Goal: Navigation & Orientation: Find specific page/section

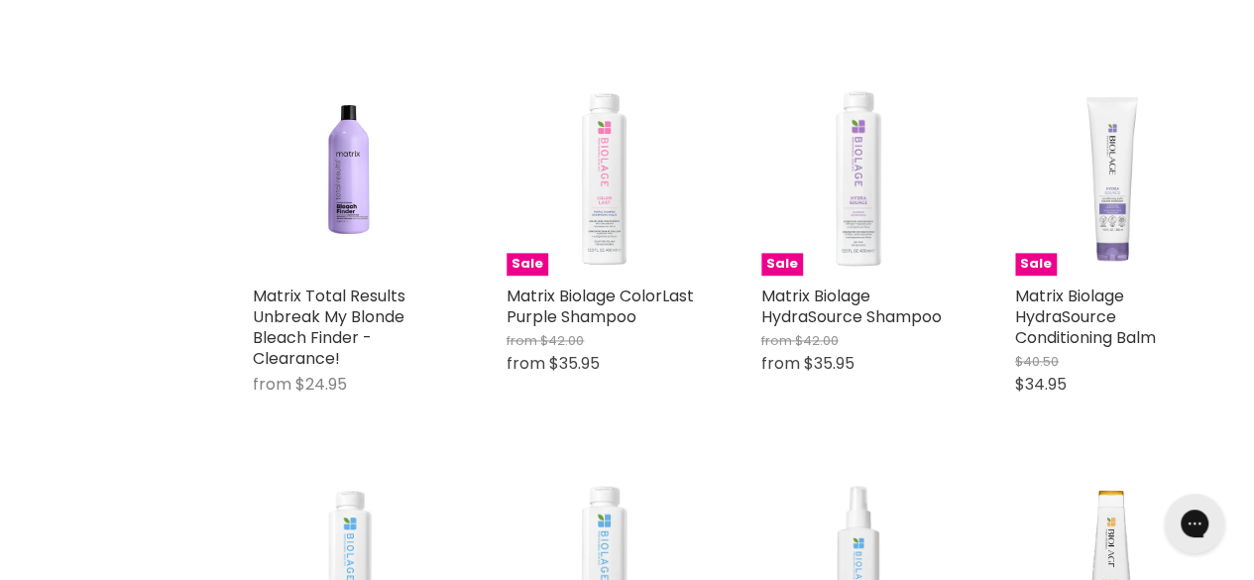
scroll to position [1289, 0]
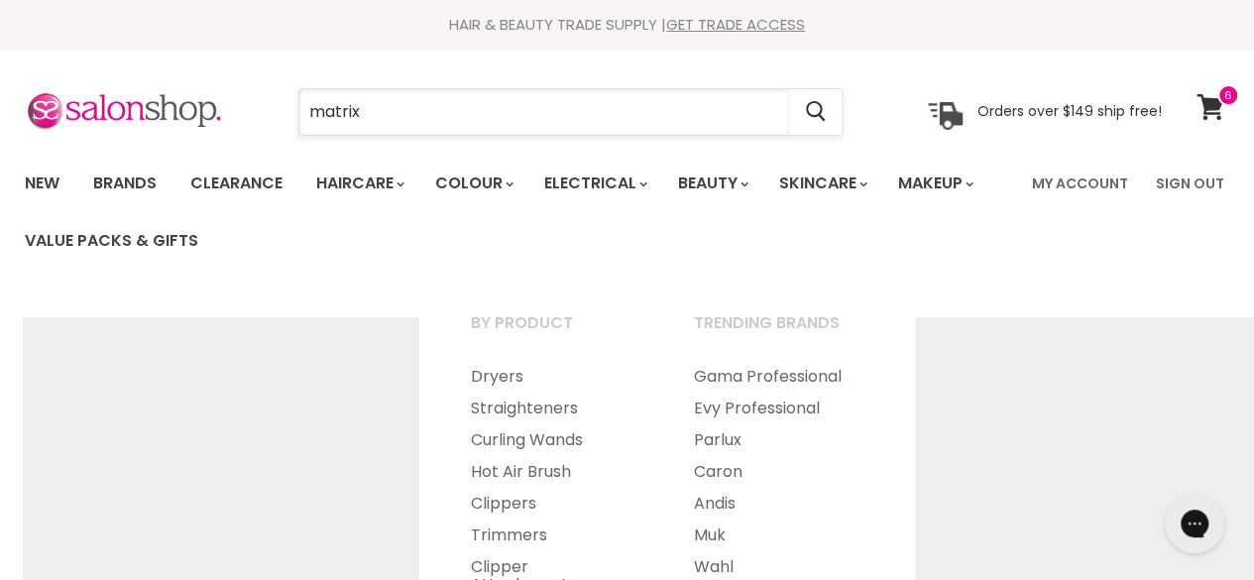
click at [599, 108] on input "matrix" at bounding box center [544, 112] width 490 height 46
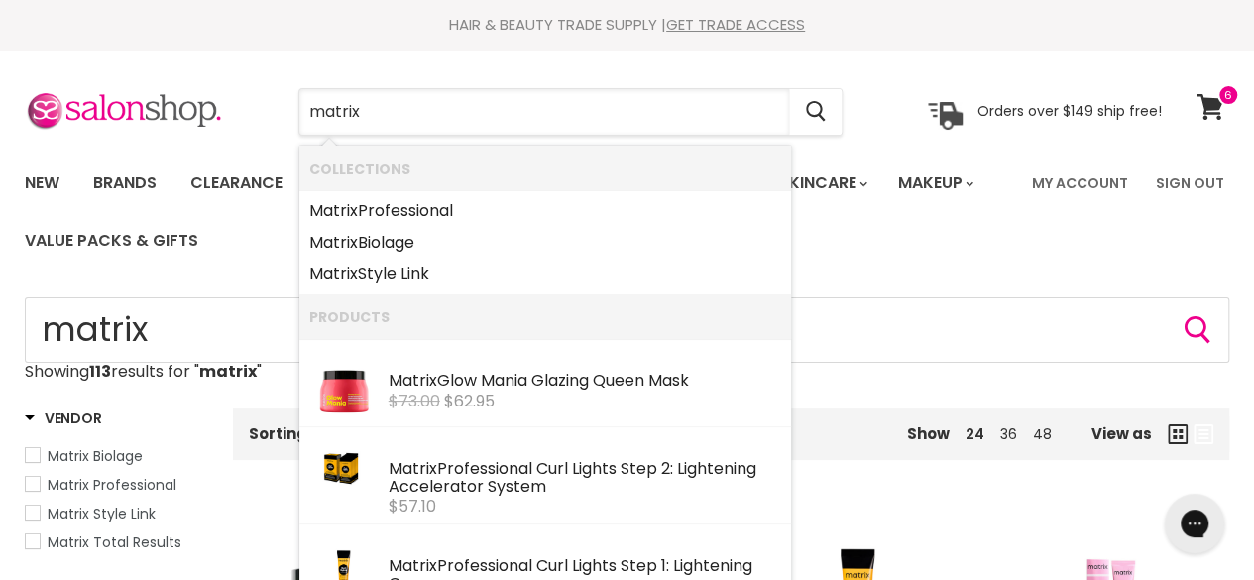
drag, startPoint x: 599, startPoint y: 108, endPoint x: 253, endPoint y: 129, distance: 346.7
click at [253, 129] on div "matrix Cancel" at bounding box center [571, 112] width 646 height 46
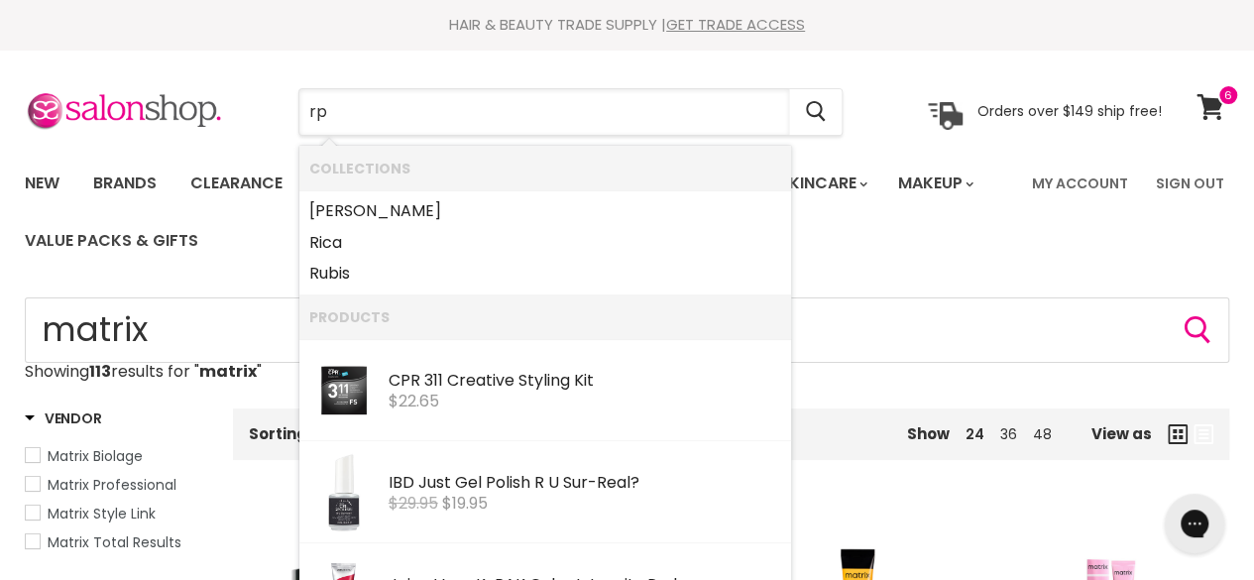
type input "rpr"
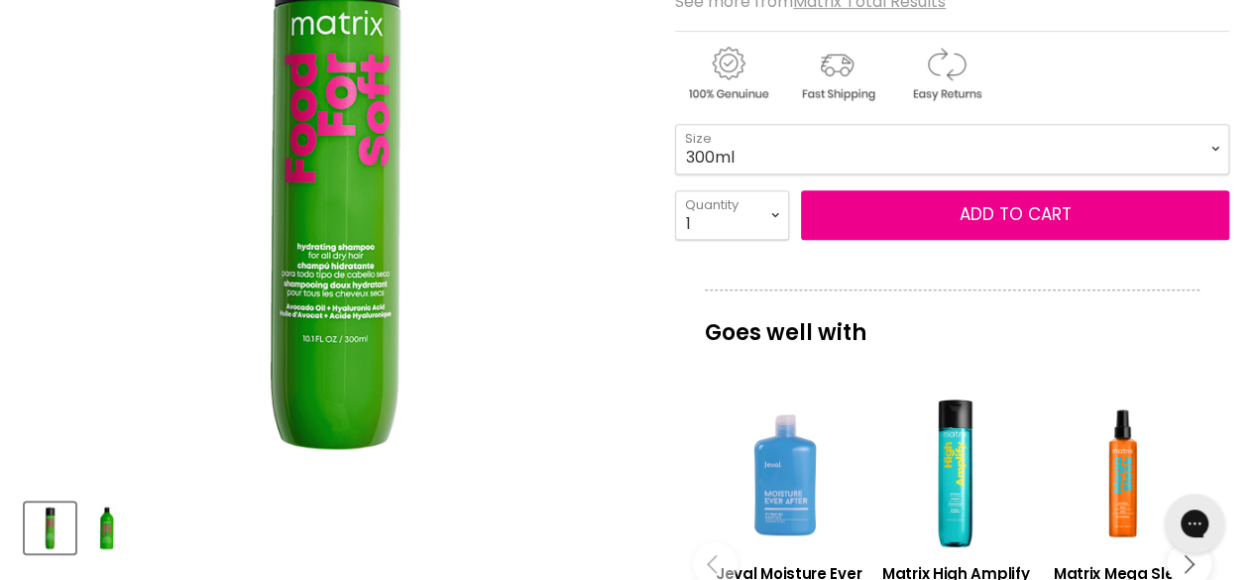
scroll to position [298, 0]
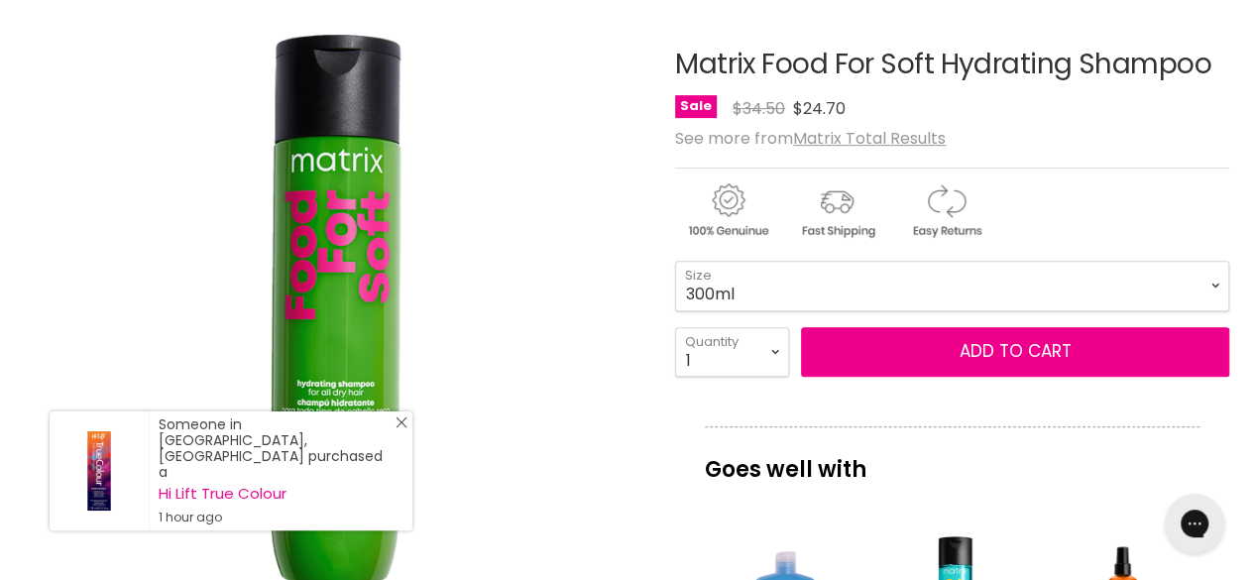
click at [398, 428] on icon "Close Icon" at bounding box center [402, 423] width 12 height 12
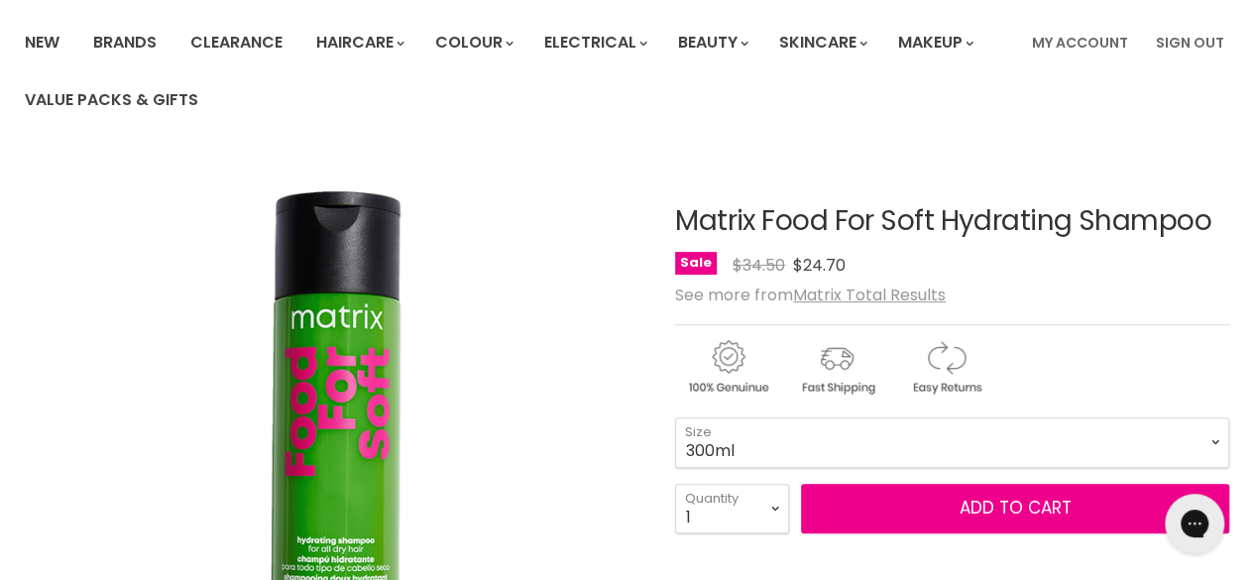
scroll to position [0, 0]
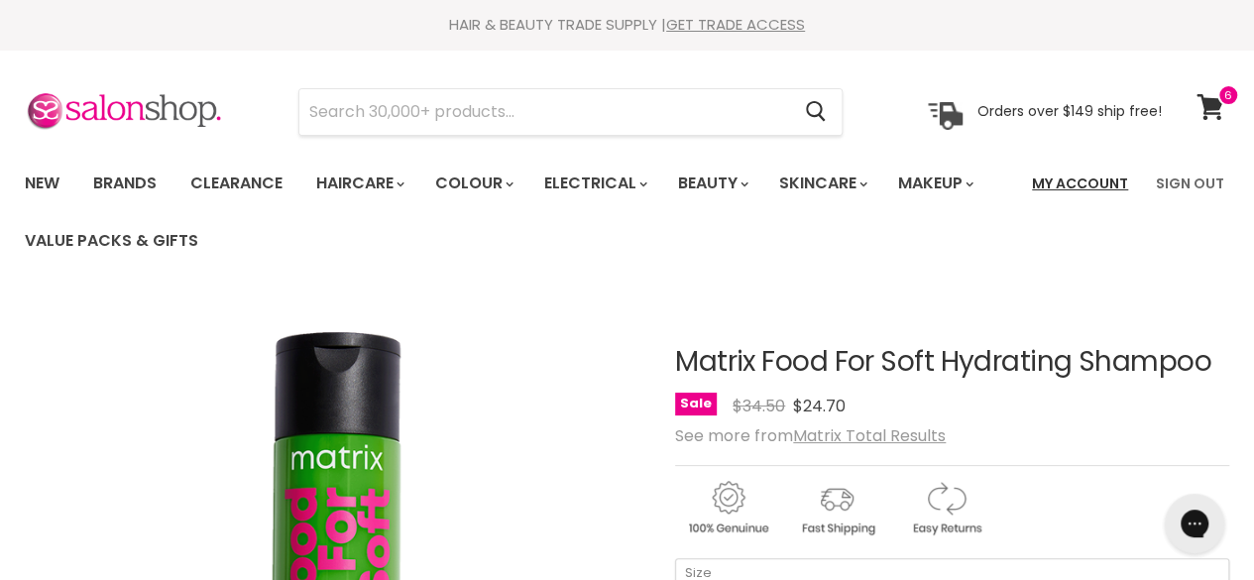
click at [1104, 185] on link "My Account" at bounding box center [1080, 184] width 120 height 42
click at [1211, 88] on link "View cart" at bounding box center [1213, 107] width 53 height 46
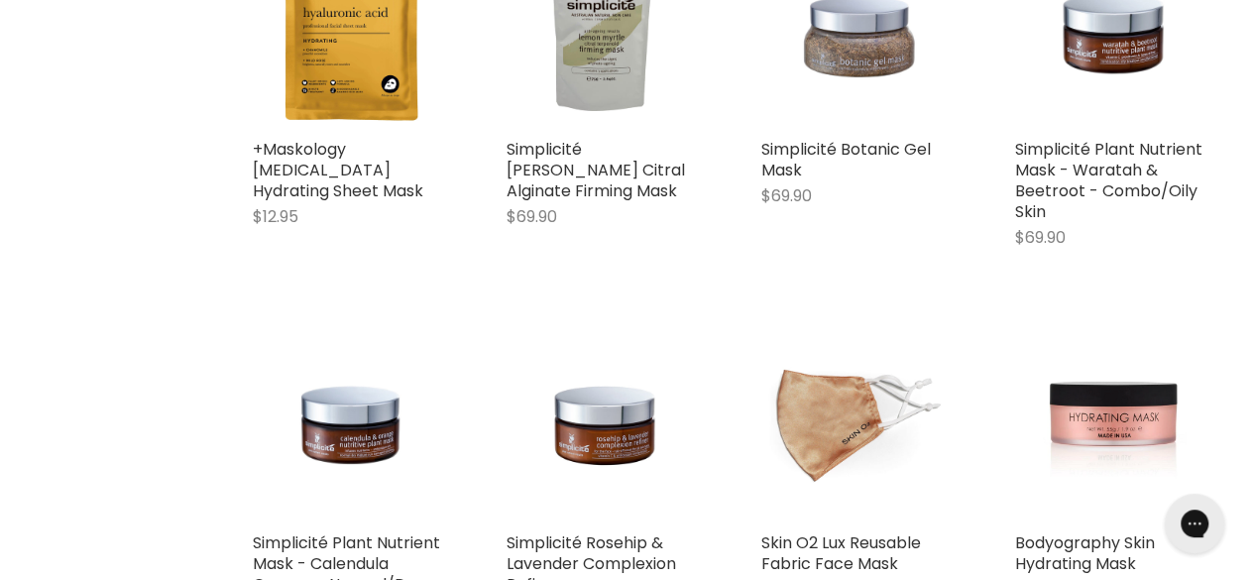
scroll to position [1587, 0]
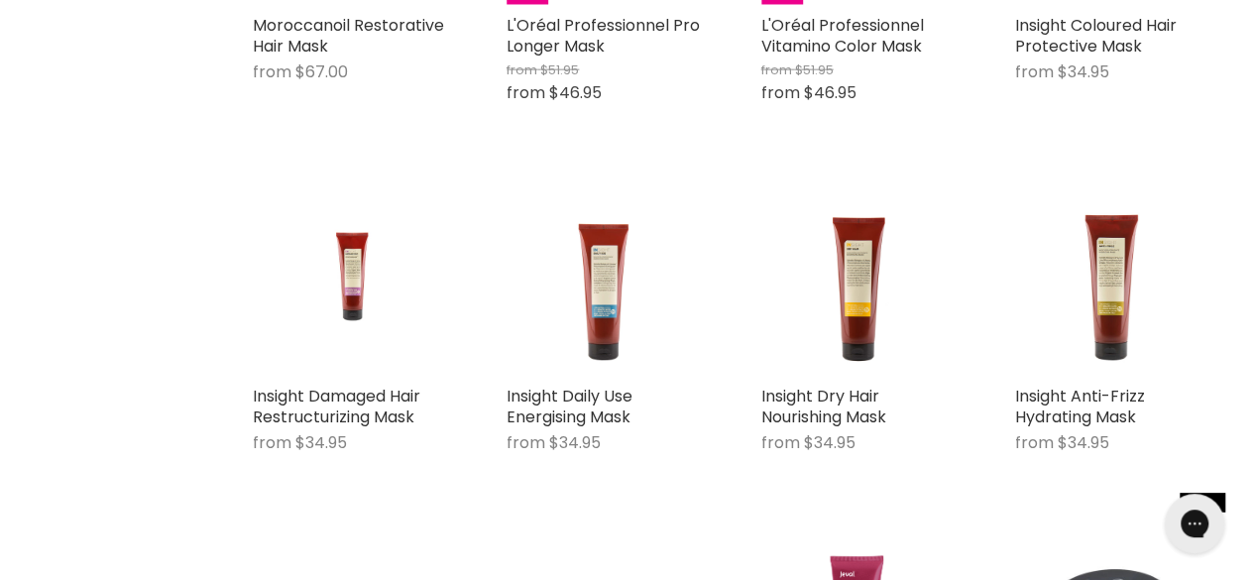
scroll to position [6644, 0]
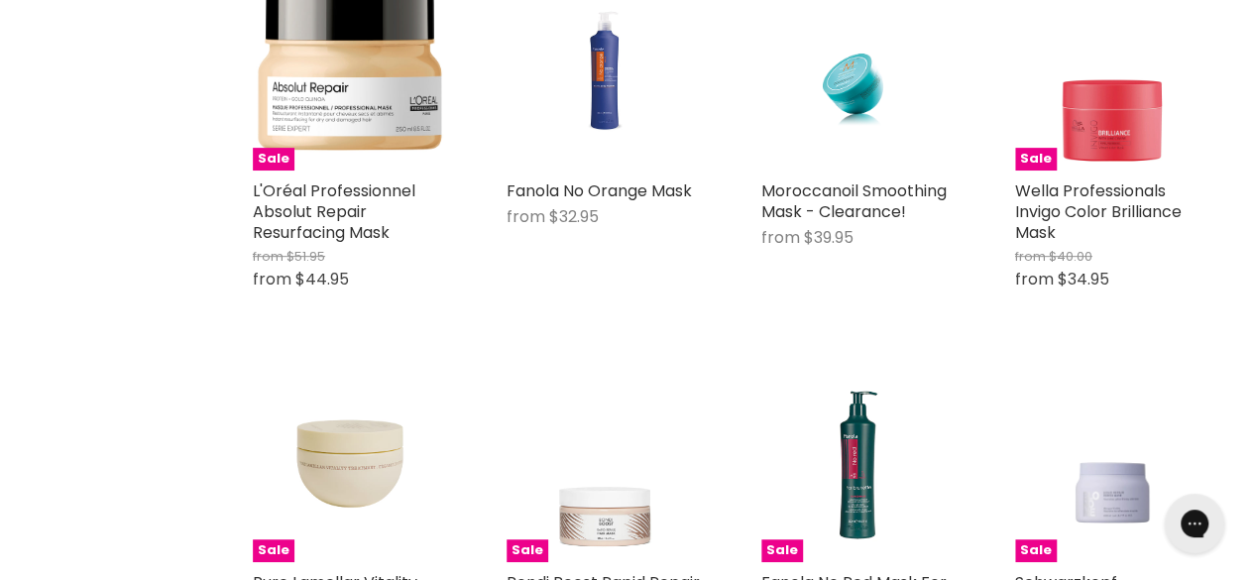
scroll to position [8330, 0]
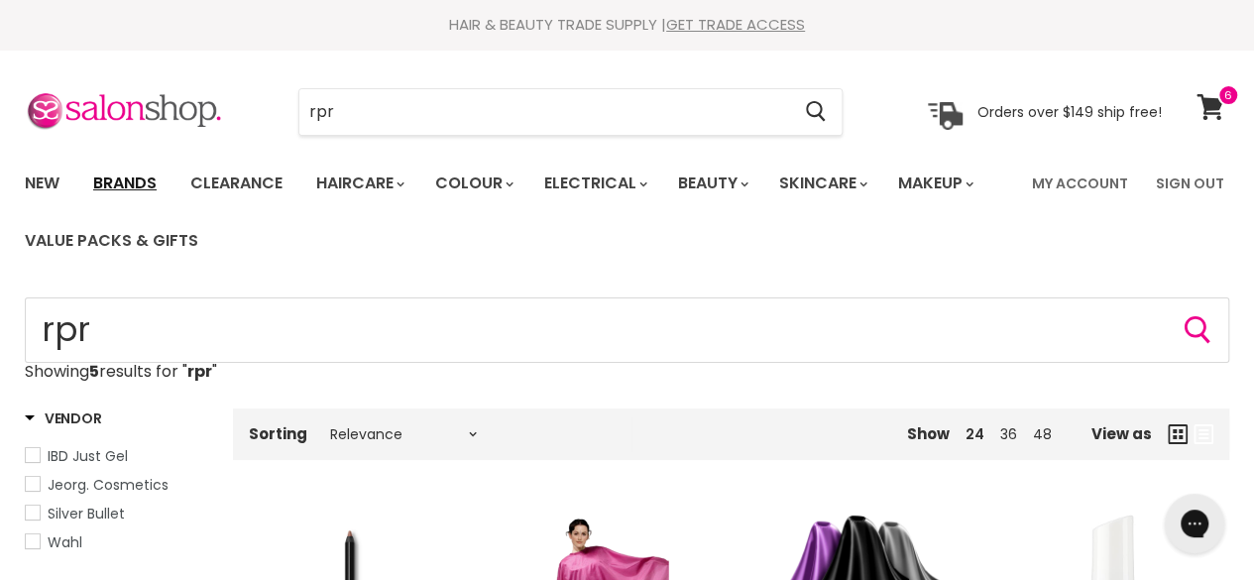
click at [123, 181] on link "Brands" at bounding box center [124, 184] width 93 height 42
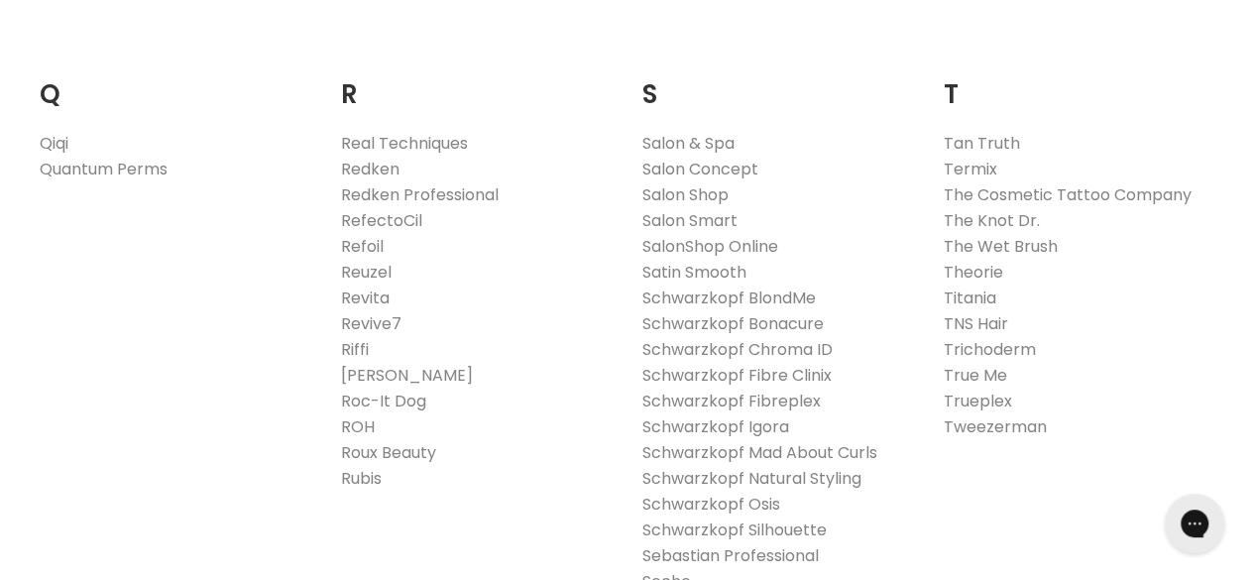
scroll to position [3074, 0]
